Goal: Browse casually

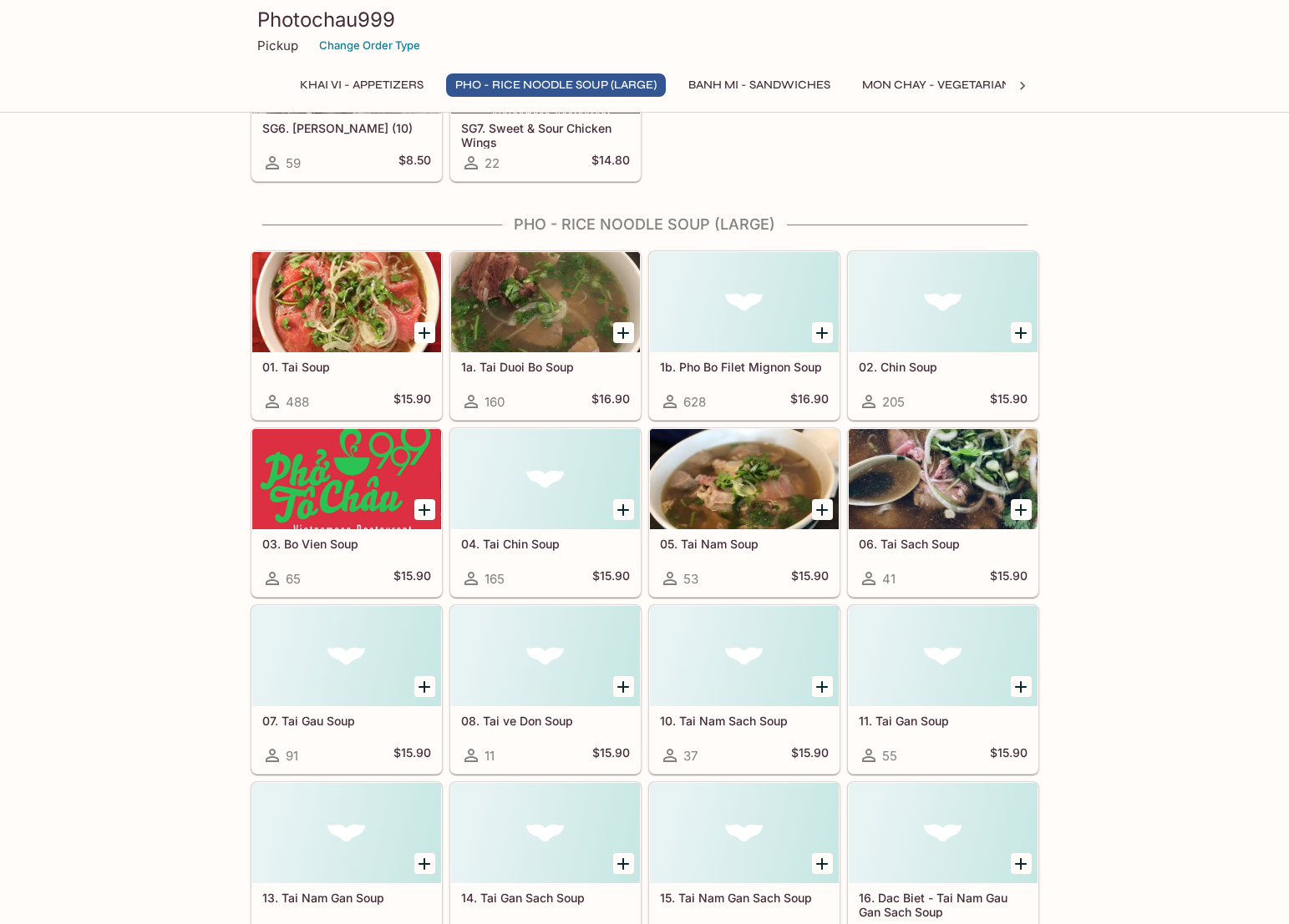
scroll to position [315, 0]
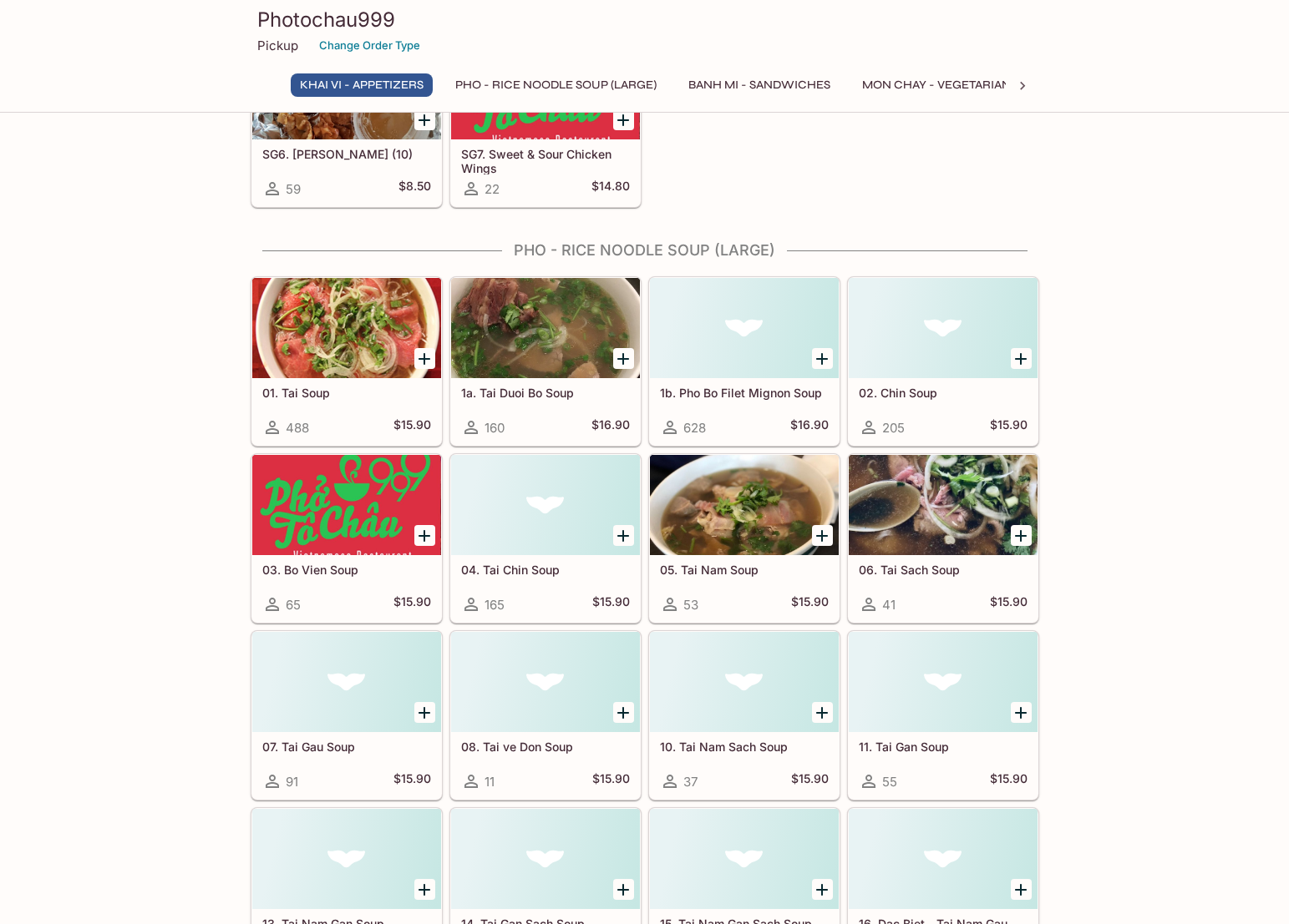
click at [571, 344] on div at bounding box center [545, 328] width 189 height 101
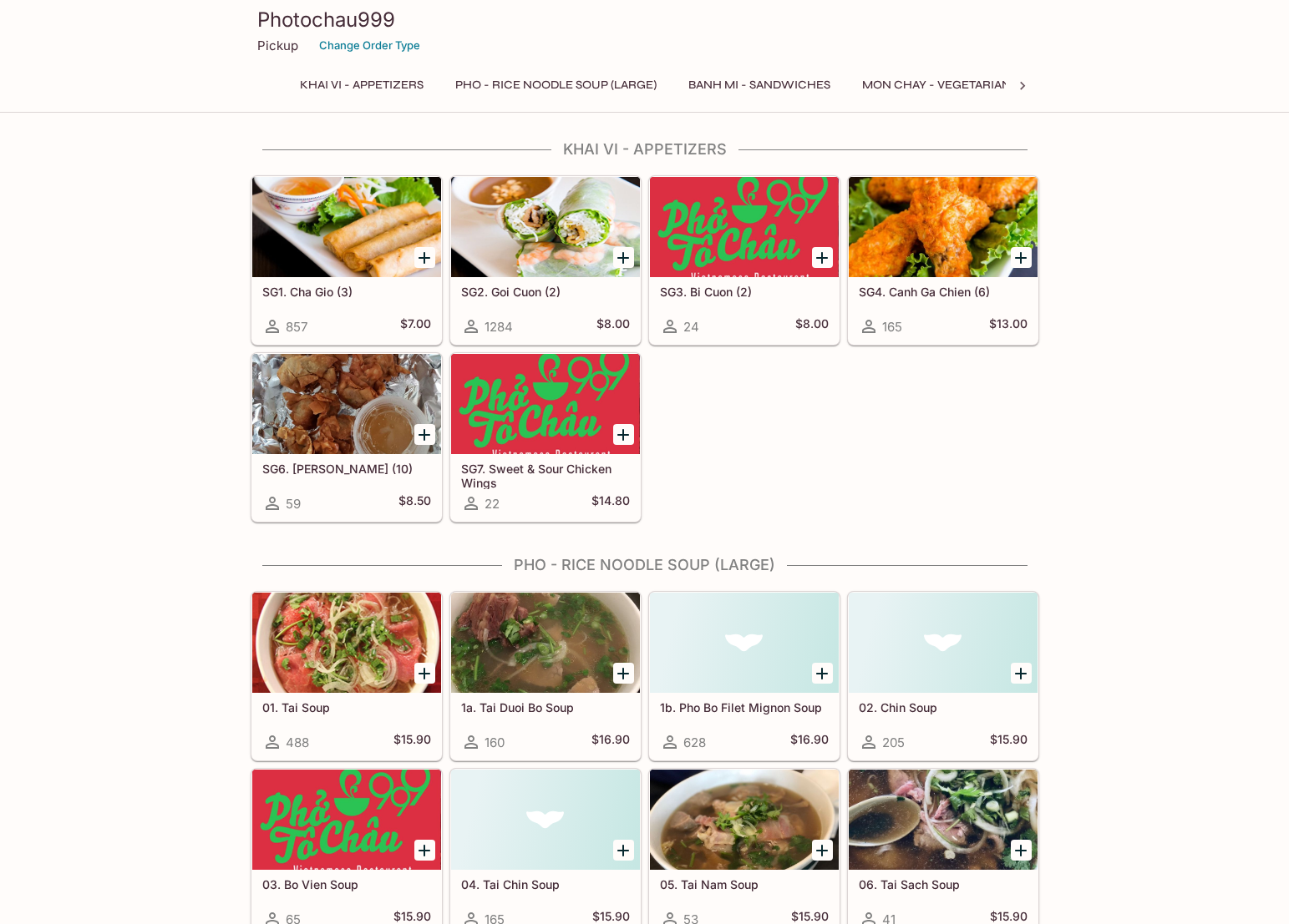
scroll to position [286, 0]
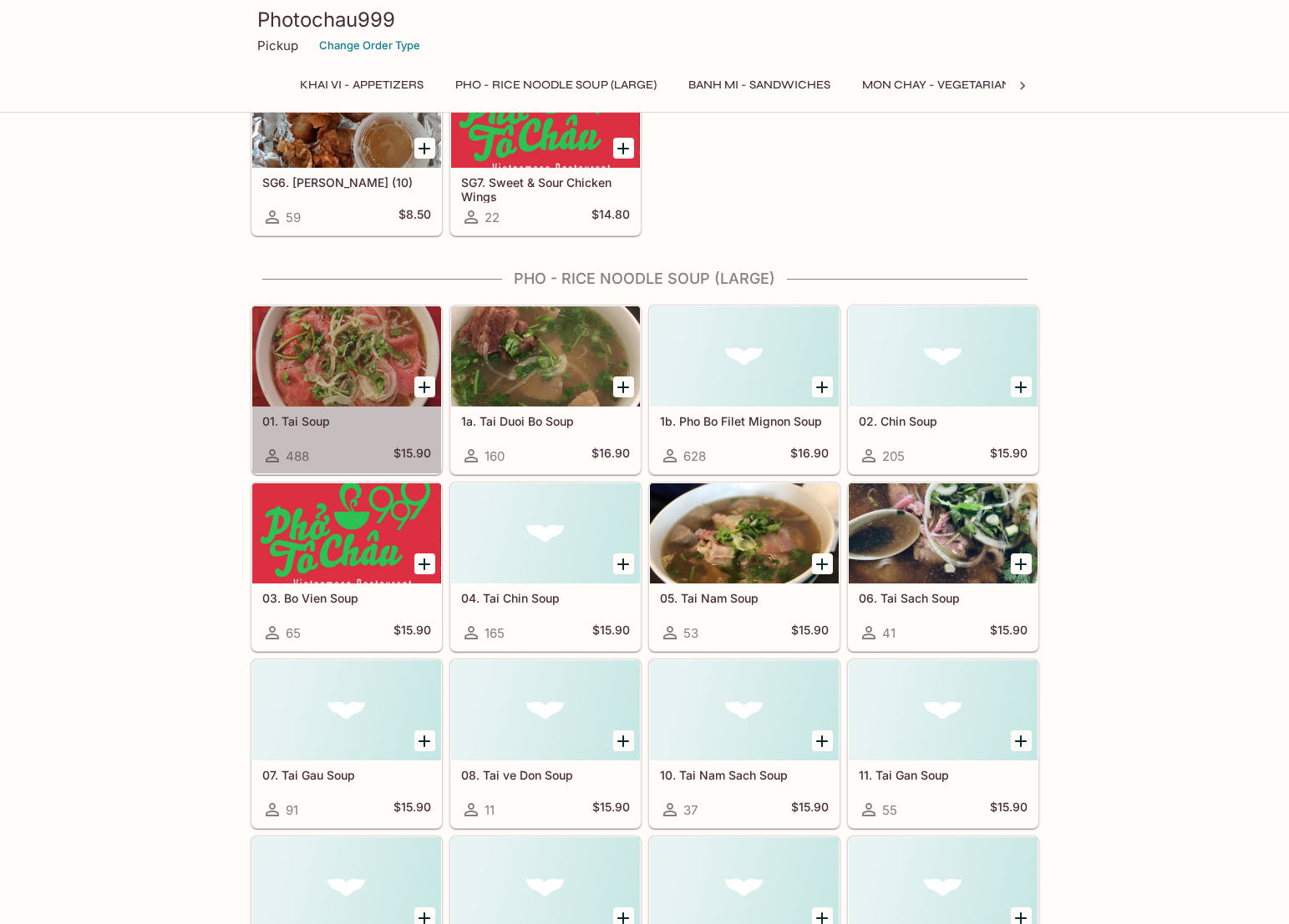
click at [367, 357] on div at bounding box center [346, 357] width 189 height 101
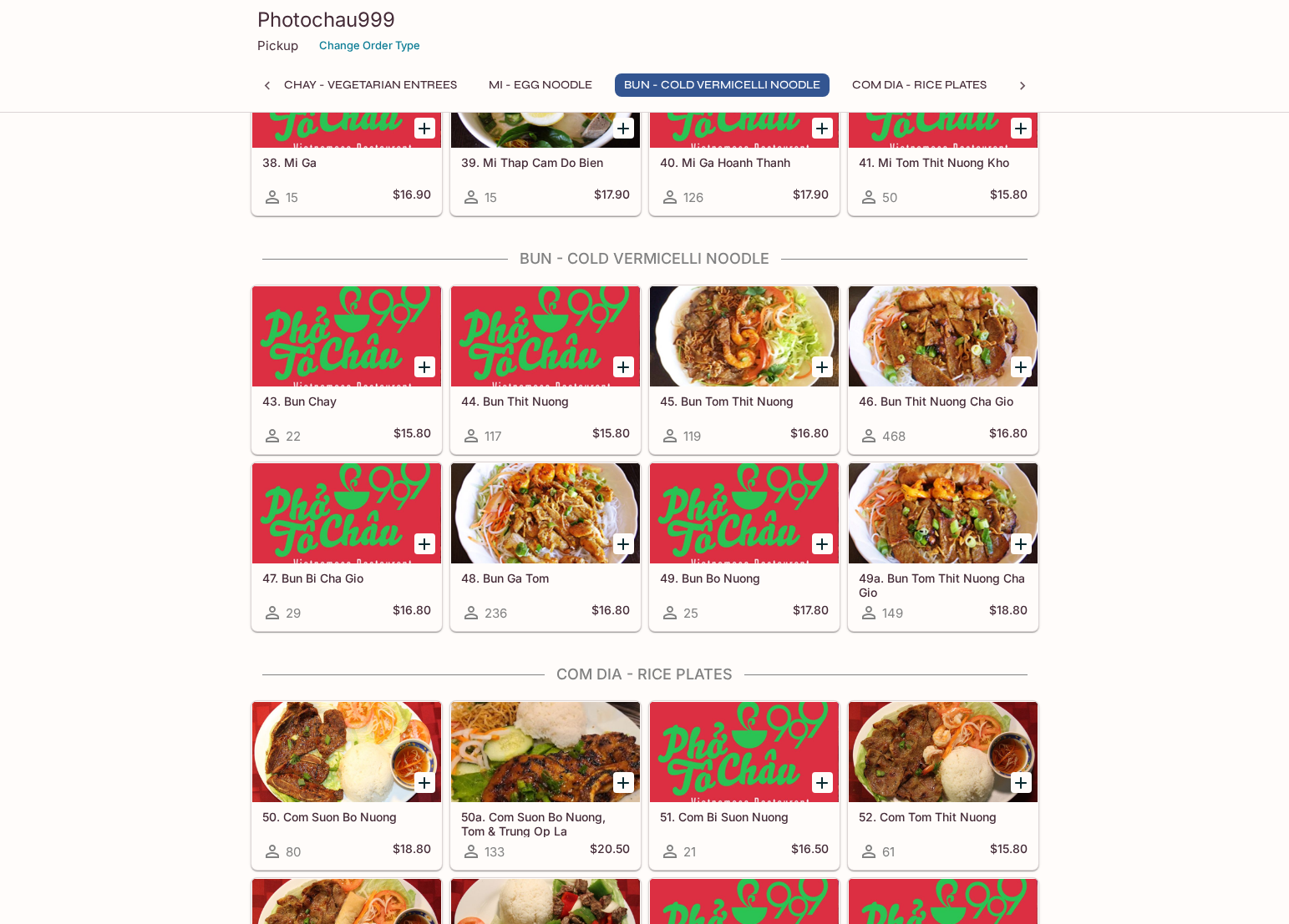
scroll to position [2852, 0]
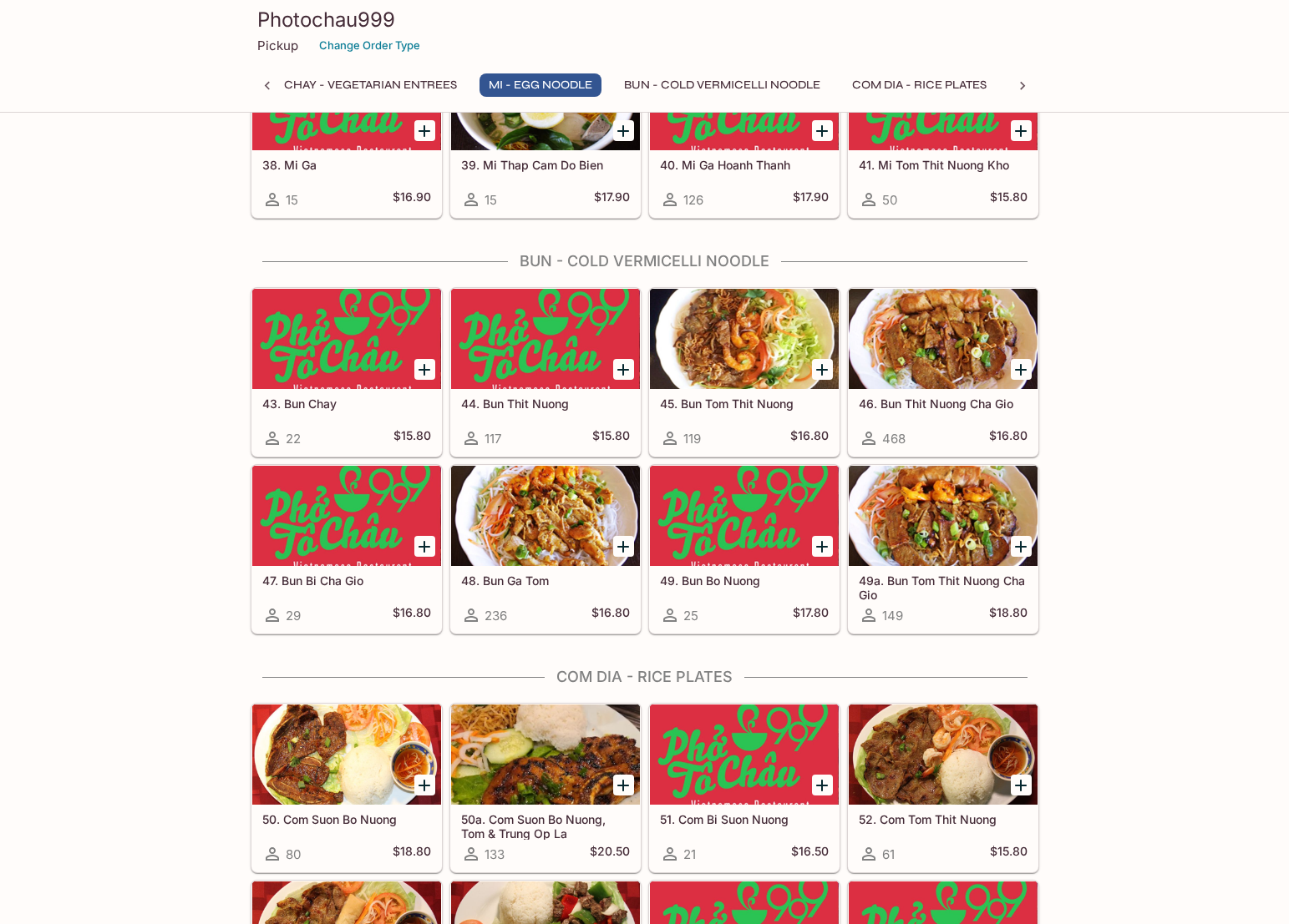
click at [520, 527] on div at bounding box center [545, 516] width 189 height 101
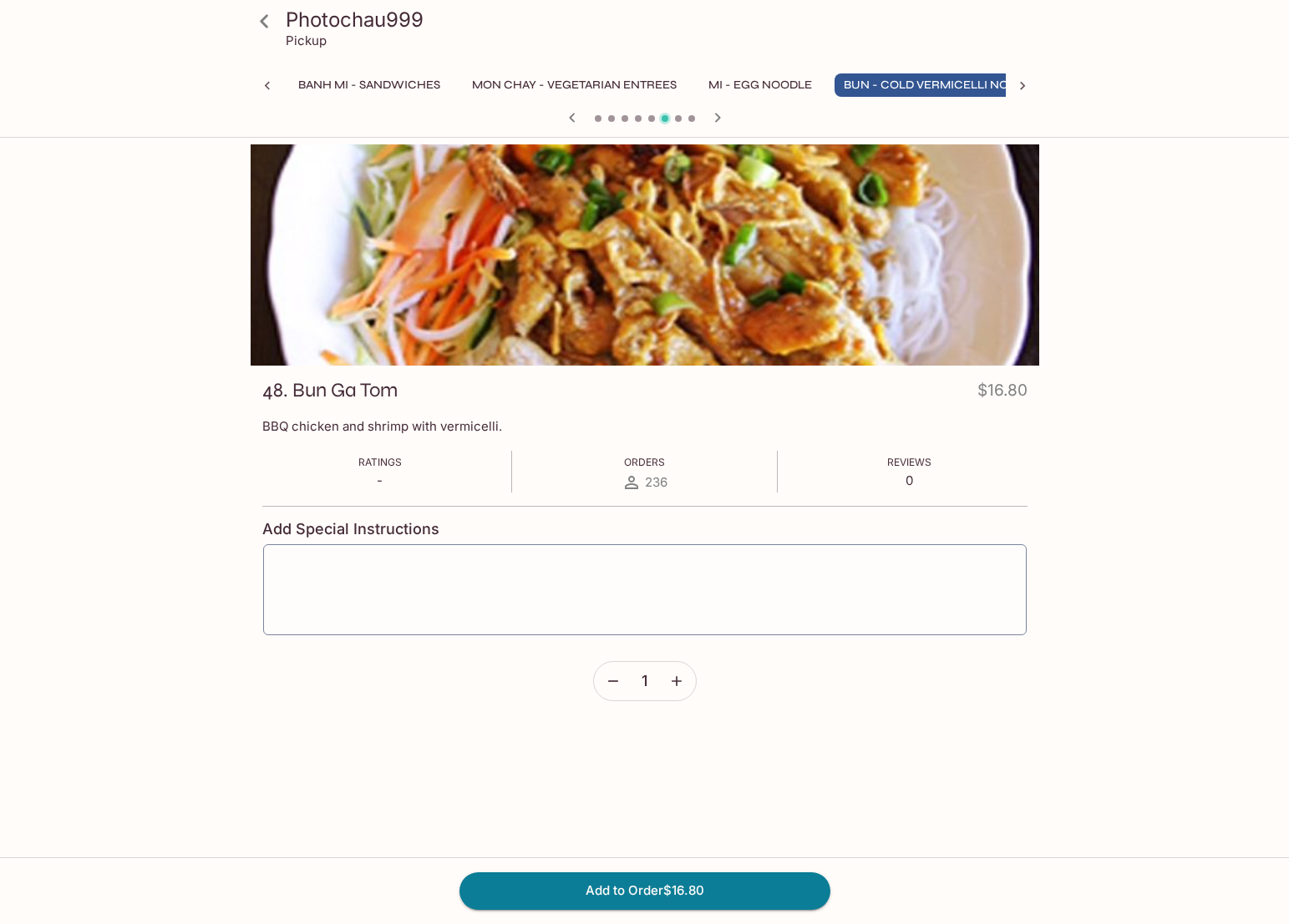
scroll to position [0, 442]
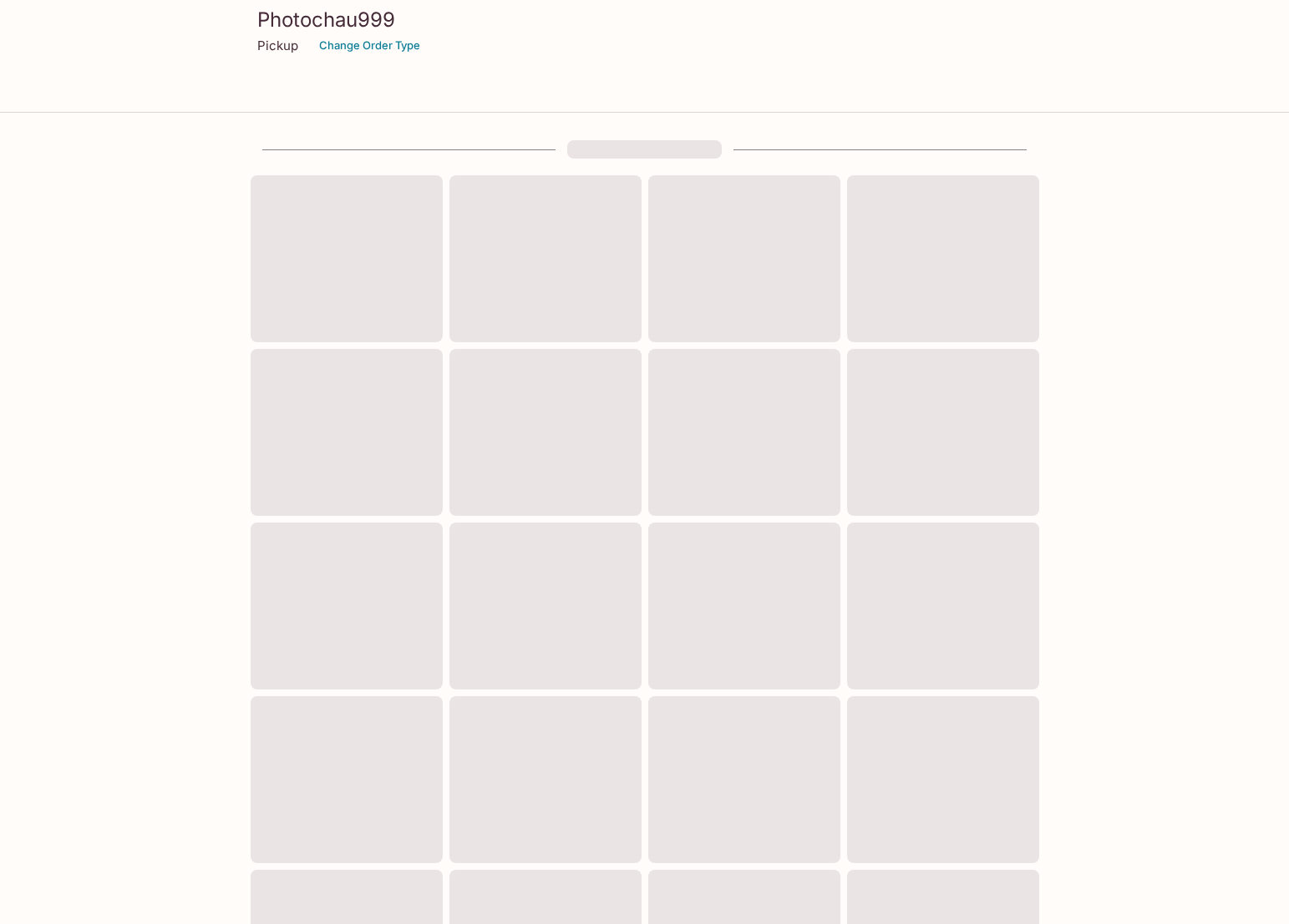
scroll to position [286, 0]
